Goal: Find specific page/section: Find specific page/section

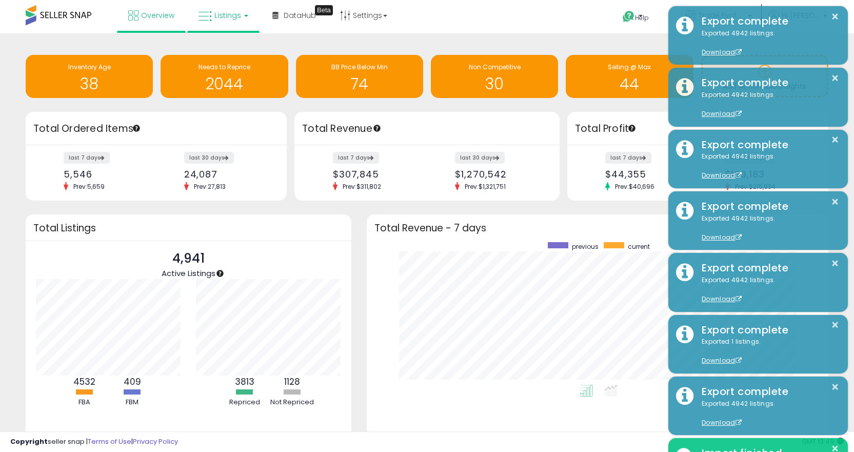
click at [225, 10] on link "Listings" at bounding box center [223, 15] width 65 height 31
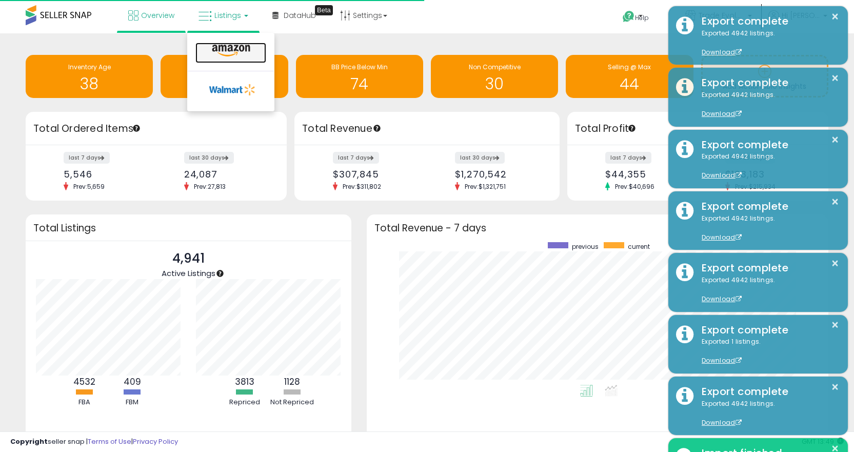
click at [221, 49] on icon at bounding box center [231, 50] width 45 height 13
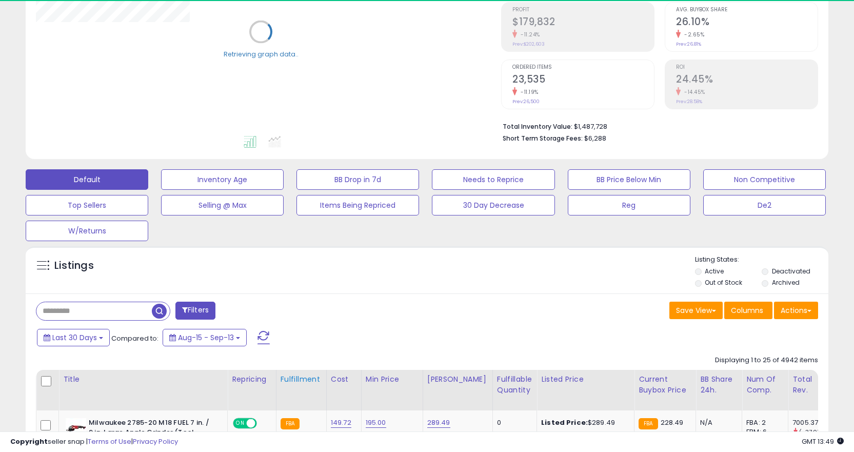
scroll to position [308, 0]
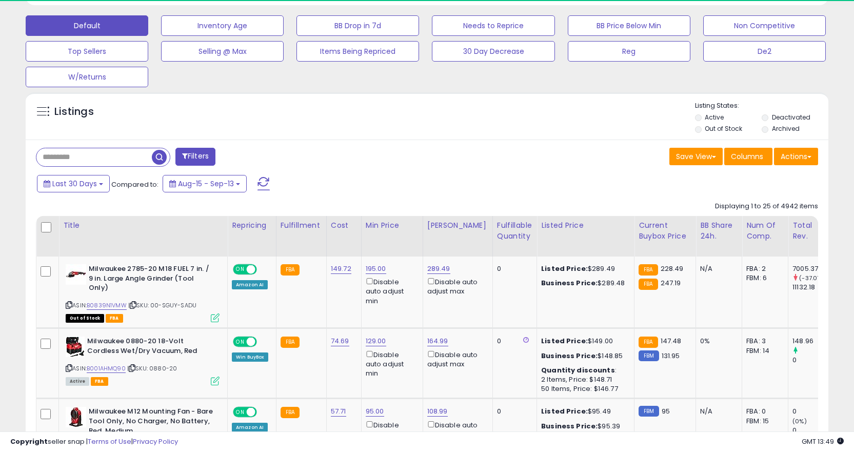
drag, startPoint x: 125, startPoint y: 172, endPoint x: 123, endPoint y: 166, distance: 6.5
click at [123, 163] on input "text" at bounding box center [132, 157] width 192 height 18
paste input "**********"
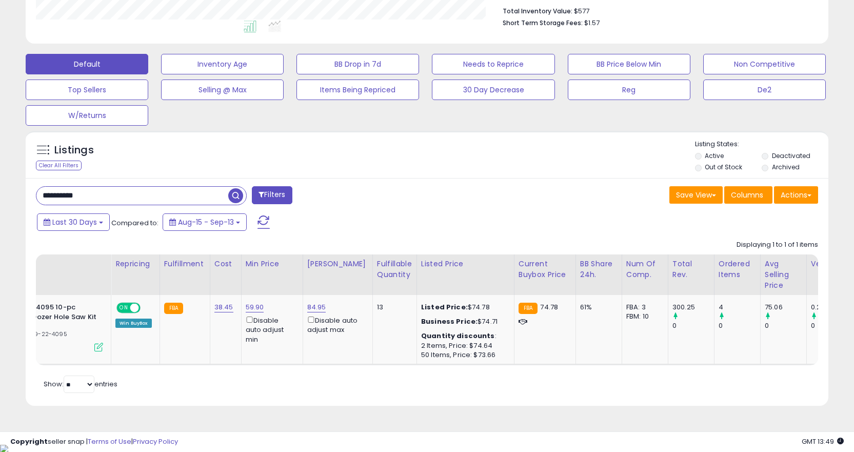
scroll to position [0, 273]
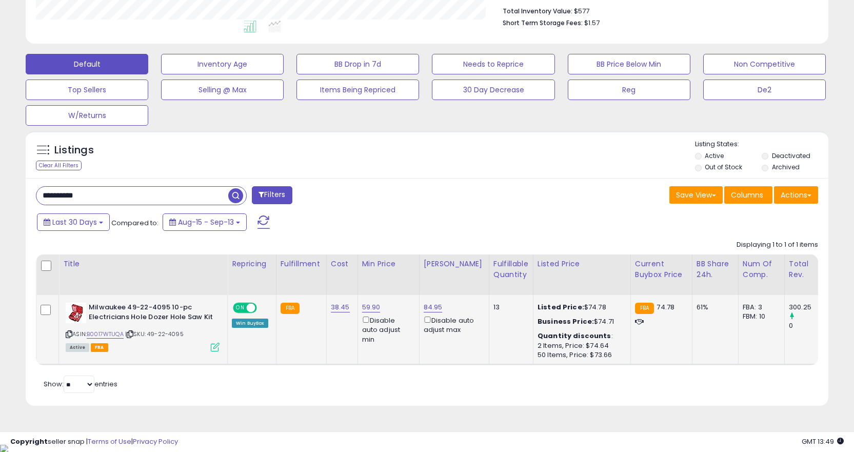
click at [131, 335] on icon at bounding box center [130, 334] width 7 height 6
click at [158, 191] on input "**********" at bounding box center [132, 196] width 192 height 18
paste input "text"
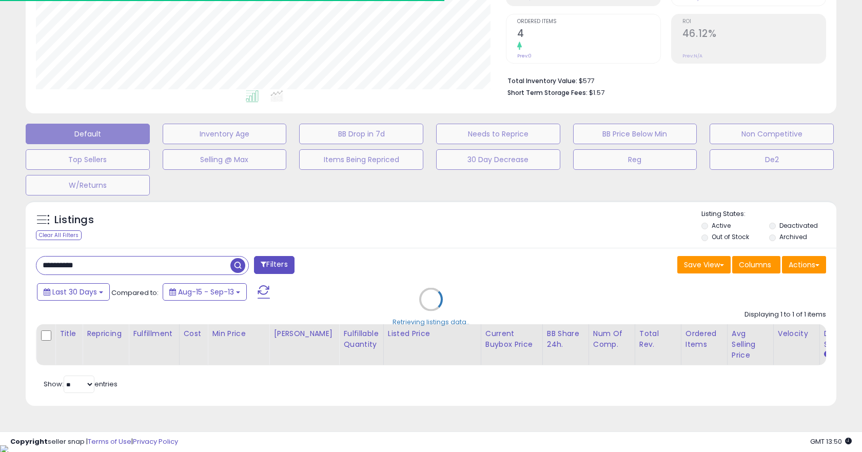
type input "**********"
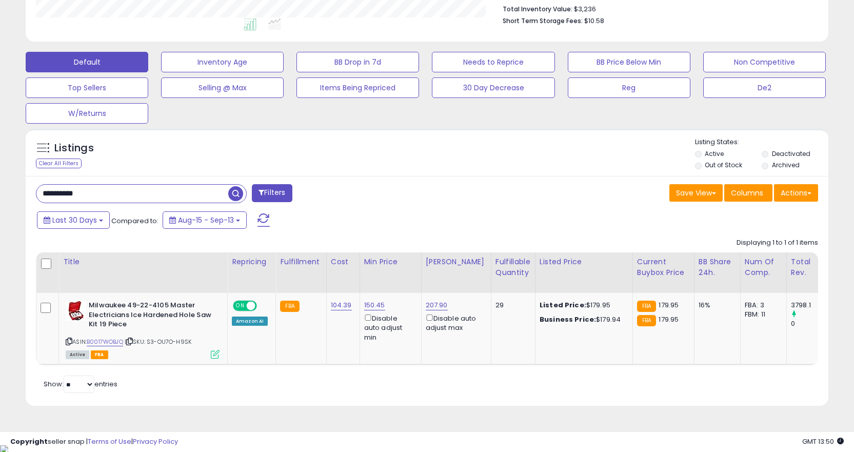
drag, startPoint x: 453, startPoint y: 378, endPoint x: 553, endPoint y: 377, distance: 100.0
click at [559, 379] on div "Retrieving listings data.. Displaying 1 to 1 of 1 items Title Repricing" at bounding box center [427, 314] width 782 height 163
drag, startPoint x: 517, startPoint y: 373, endPoint x: 512, endPoint y: 370, distance: 5.3
click at [516, 373] on div "Retrieving listings data.. Displaying 1 to 1 of 1 items Title Repricing" at bounding box center [427, 314] width 782 height 163
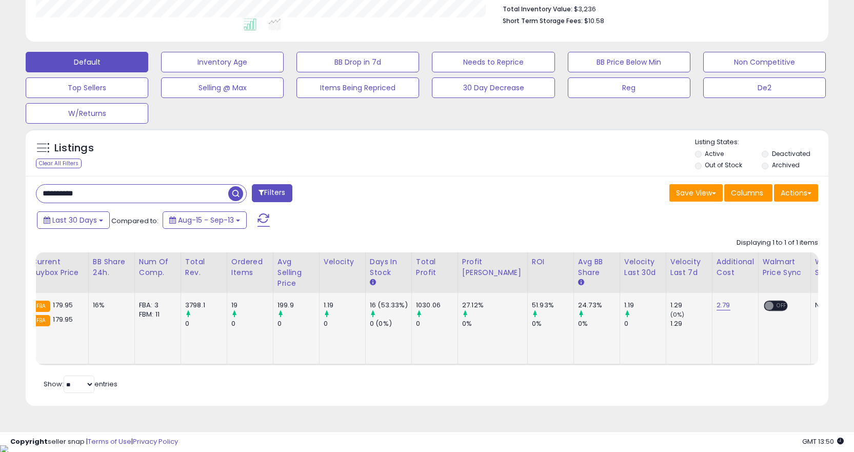
click at [192, 364] on td "3798.1 0" at bounding box center [204, 329] width 46 height 72
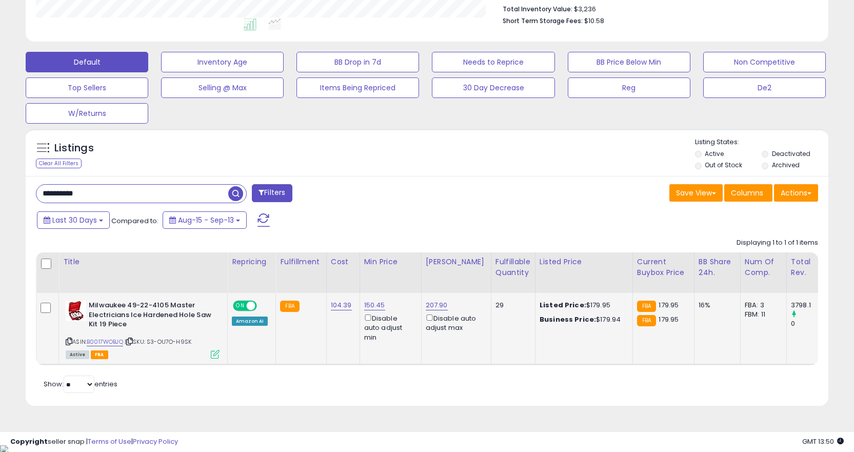
click at [132, 341] on icon at bounding box center [129, 342] width 7 height 6
